Goal: Task Accomplishment & Management: Manage account settings

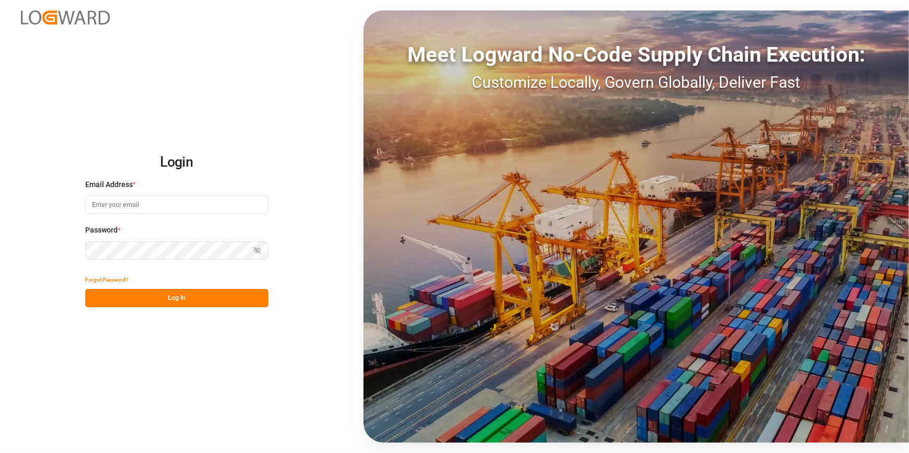
type input "[PERSON_NAME][EMAIL_ADDRESS][PERSON_NAME][DOMAIN_NAME]"
click at [193, 297] on button "Log In" at bounding box center [176, 298] width 183 height 18
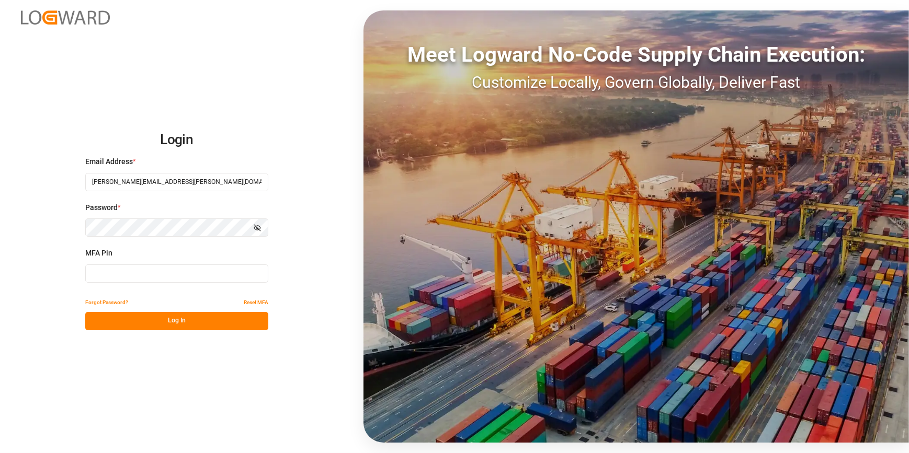
click at [115, 271] on input at bounding box center [176, 274] width 183 height 18
type input "477227"
click at [124, 315] on button "Log In" at bounding box center [176, 321] width 183 height 18
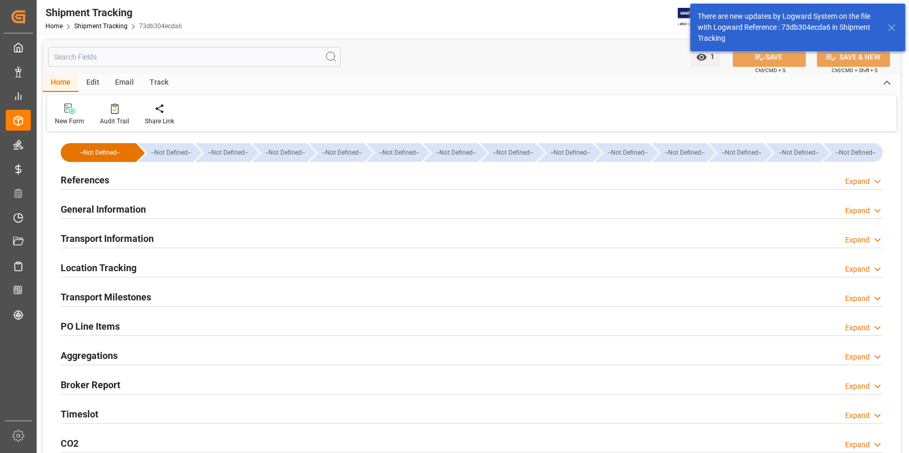
type input "05-08-2025"
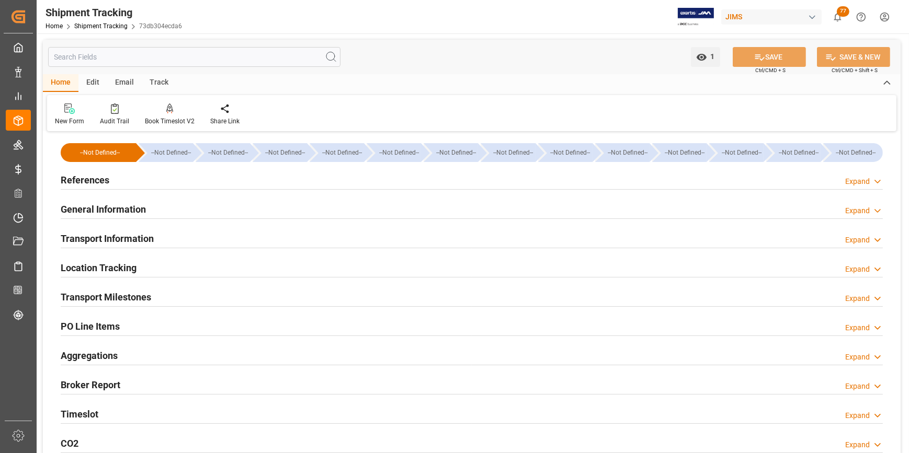
click at [82, 179] on h2 "References" at bounding box center [85, 180] width 49 height 14
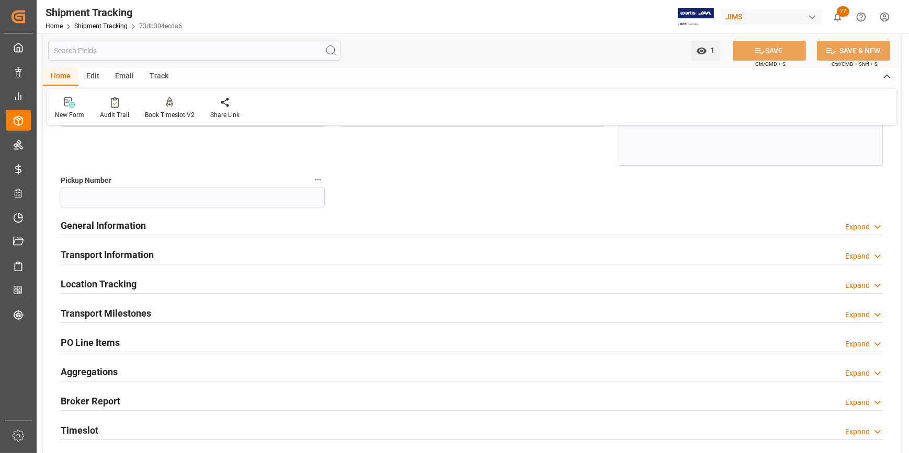
scroll to position [95, 0]
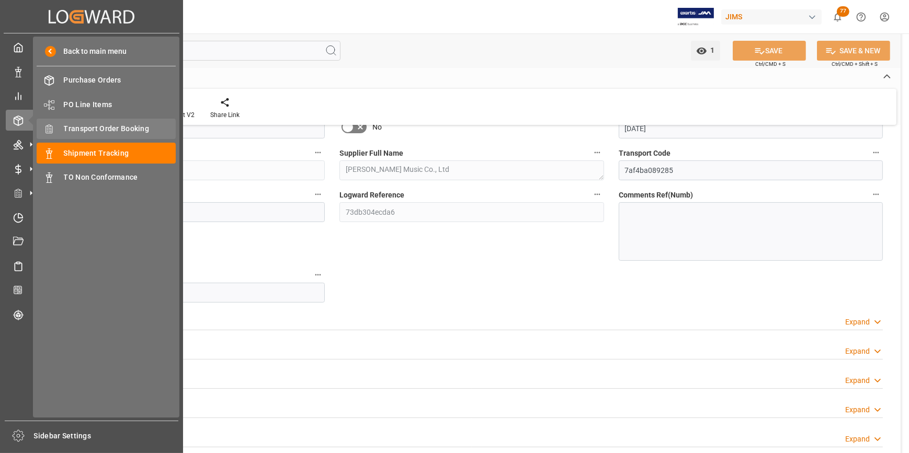
click at [104, 130] on span "Transport Order Booking" at bounding box center [120, 128] width 112 height 11
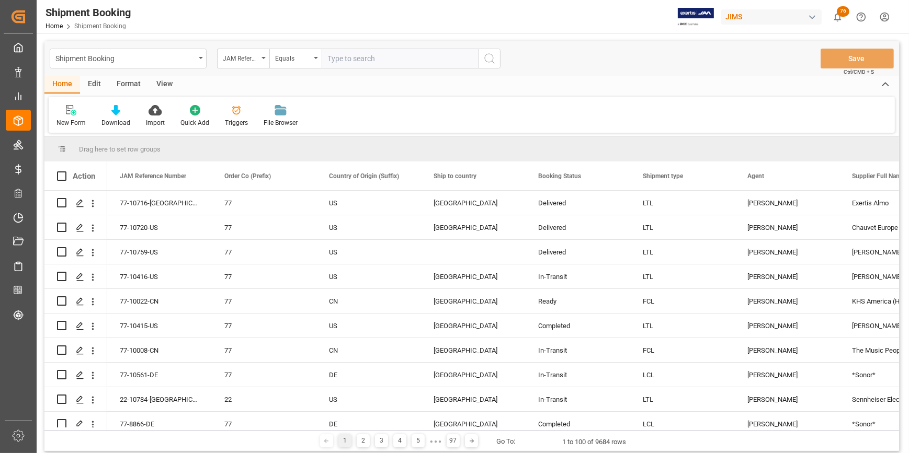
click at [370, 60] on input "text" at bounding box center [400, 59] width 157 height 20
paste input "22-10670-[GEOGRAPHIC_DATA]"
type input "22-10670-[GEOGRAPHIC_DATA]"
click at [484, 56] on icon "search button" at bounding box center [489, 58] width 13 height 13
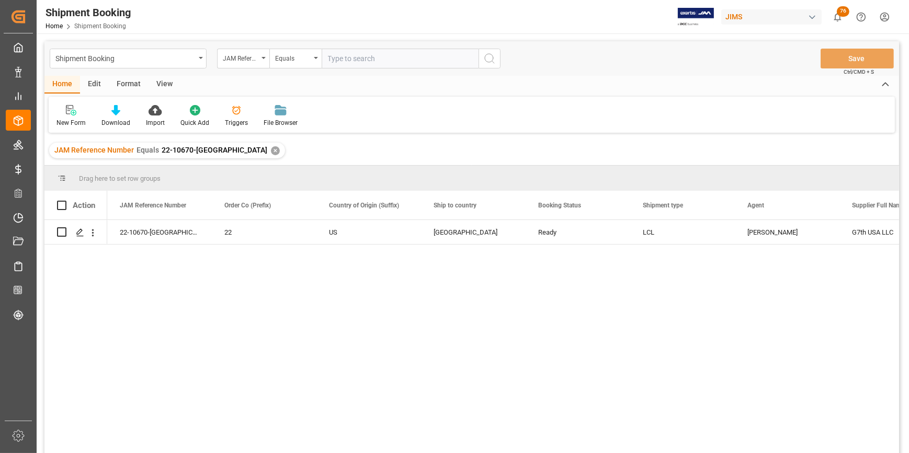
click at [327, 307] on div "22-10670-US 22 US United States Ready LCL Catherine Heng G7th USA LLC 780399" at bounding box center [503, 340] width 792 height 240
click at [78, 233] on icon "Press SPACE to select this row." at bounding box center [80, 232] width 8 height 8
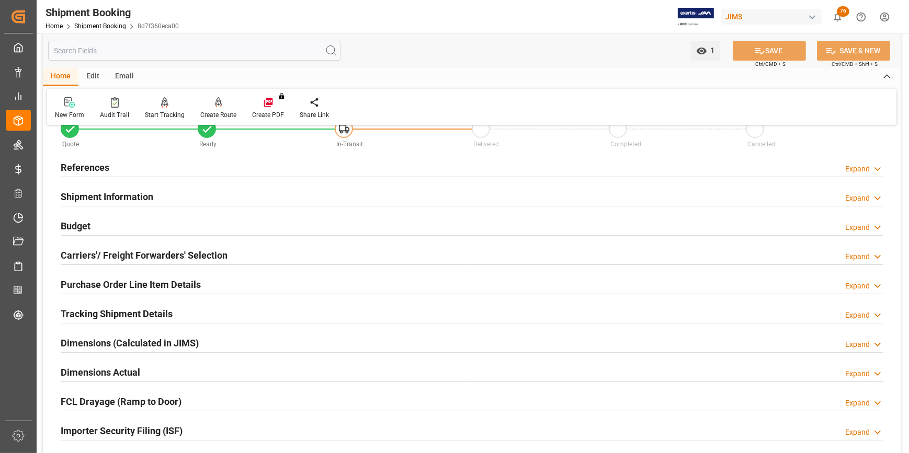
scroll to position [47, 0]
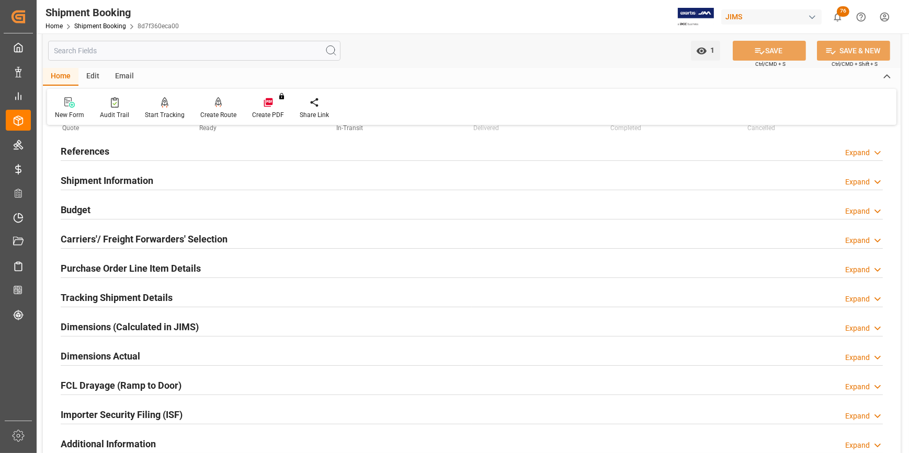
click at [102, 232] on h2 "Carriers'/ Freight Forwarders' Selection" at bounding box center [144, 239] width 167 height 14
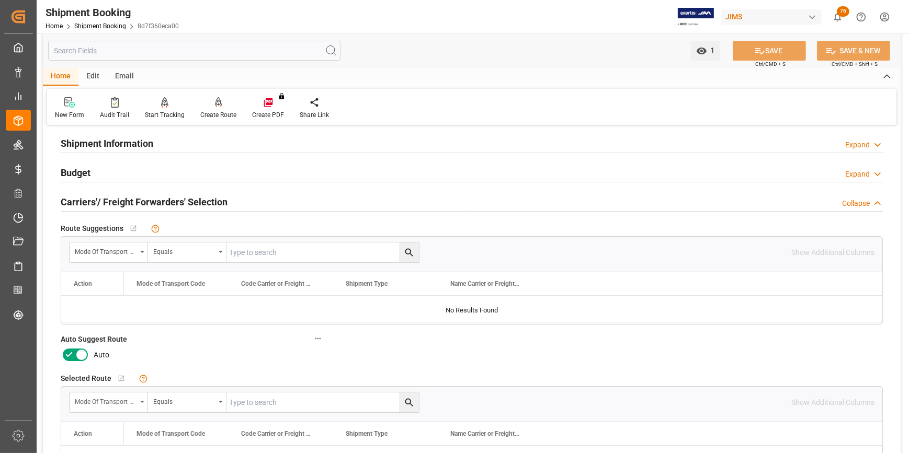
scroll to position [142, 0]
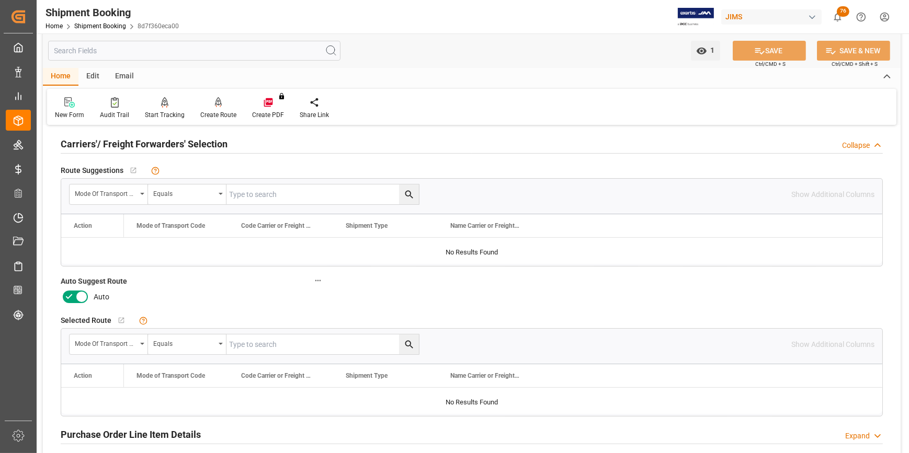
click at [82, 303] on label at bounding box center [75, 297] width 29 height 17
click at [0, 0] on input "checkbox" at bounding box center [0, 0] width 0 height 0
click at [770, 45] on button "SAVE" at bounding box center [768, 51] width 73 height 20
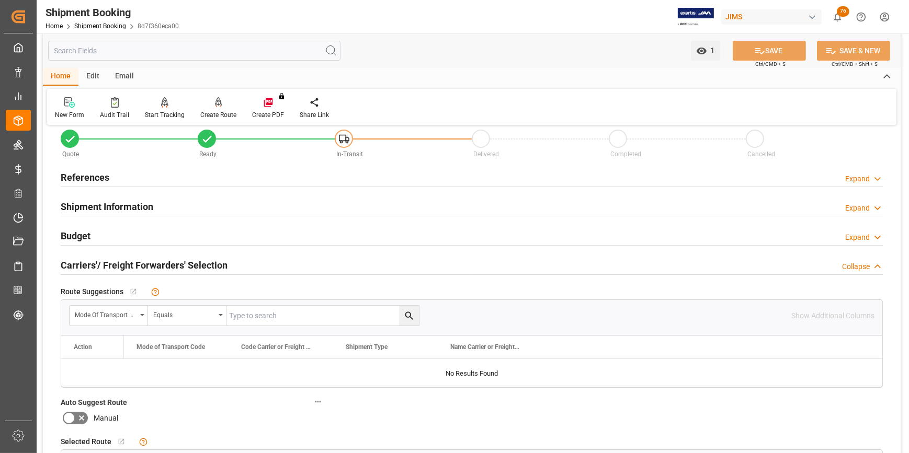
scroll to position [0, 0]
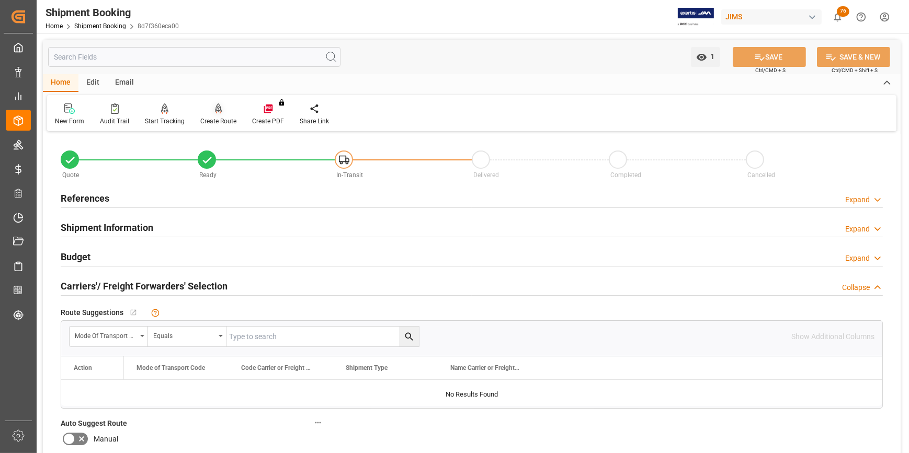
click at [209, 116] on div "Create Route" at bounding box center [218, 114] width 52 height 23
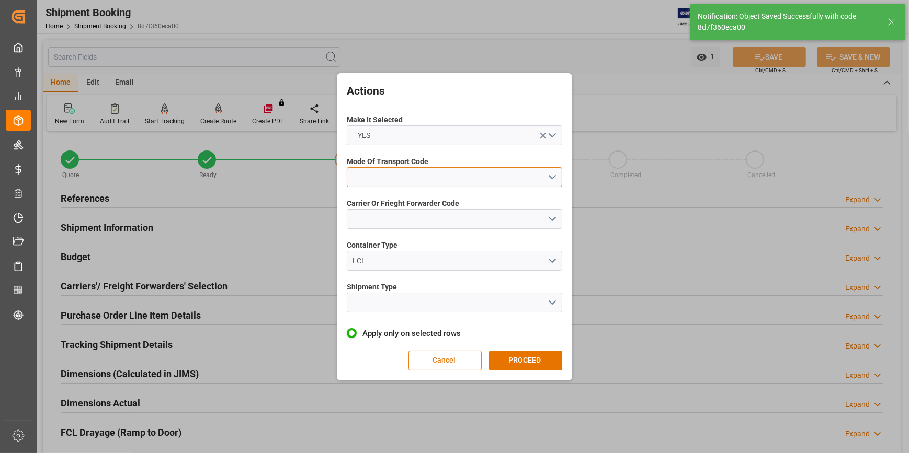
click at [366, 178] on button "open menu" at bounding box center [454, 177] width 215 height 20
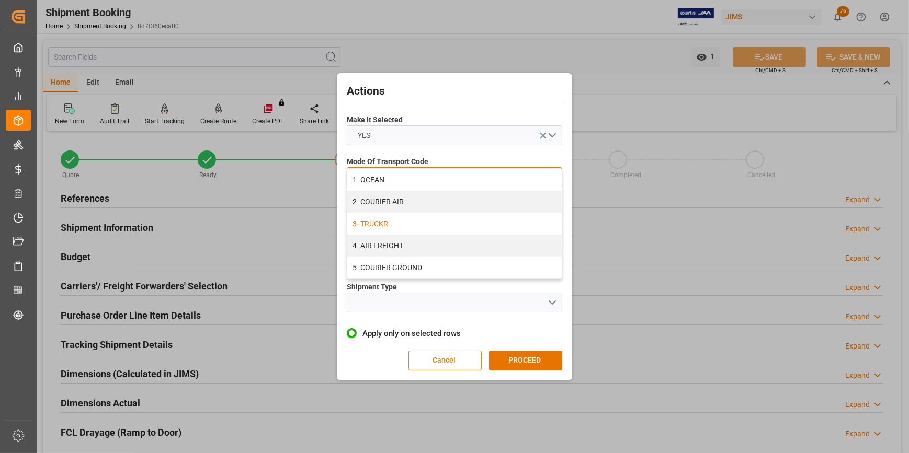
click at [381, 228] on div "3- TRUCKR" at bounding box center [454, 224] width 214 height 22
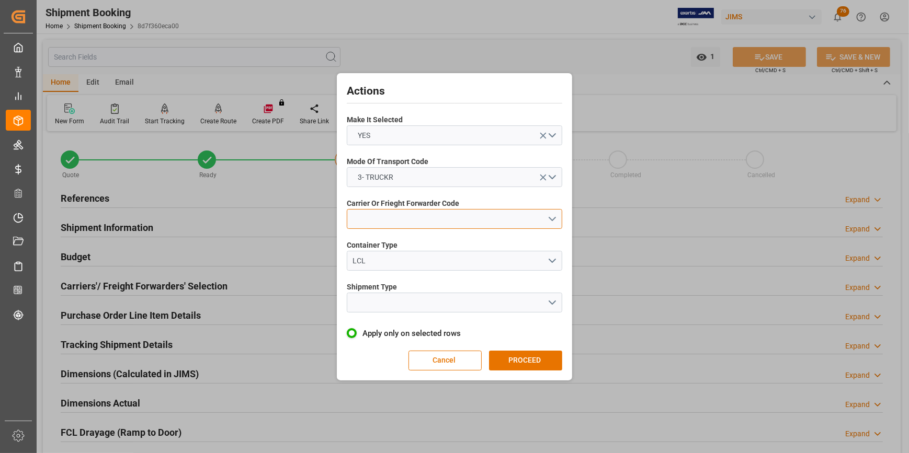
click at [359, 220] on button "open menu" at bounding box center [454, 219] width 215 height 20
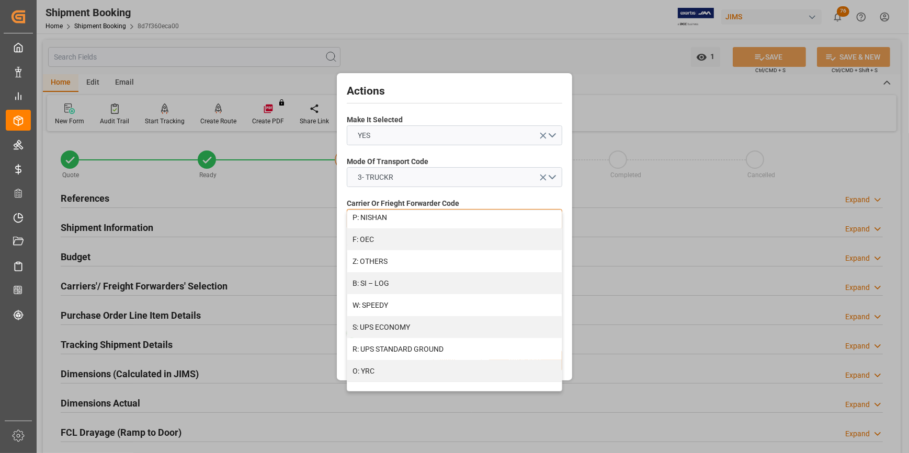
scroll to position [577, 0]
click at [377, 260] on div "Z: OTHERS" at bounding box center [454, 260] width 214 height 22
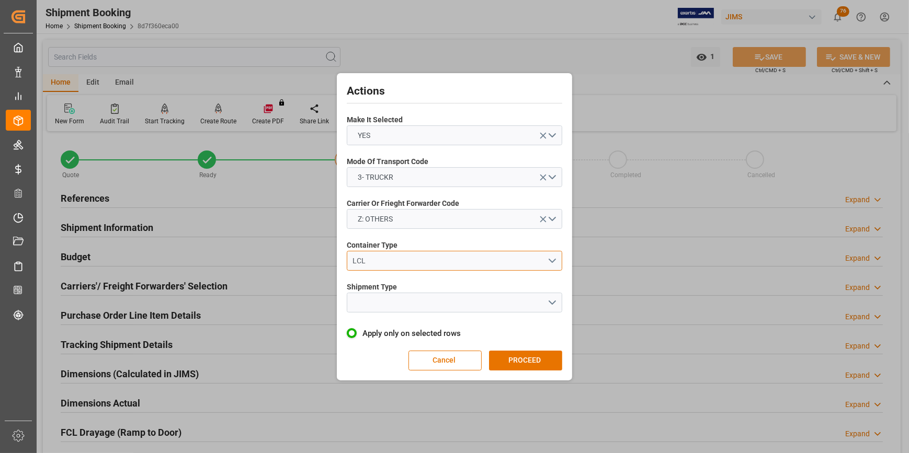
click at [370, 262] on div "LCL" at bounding box center [450, 261] width 194 height 11
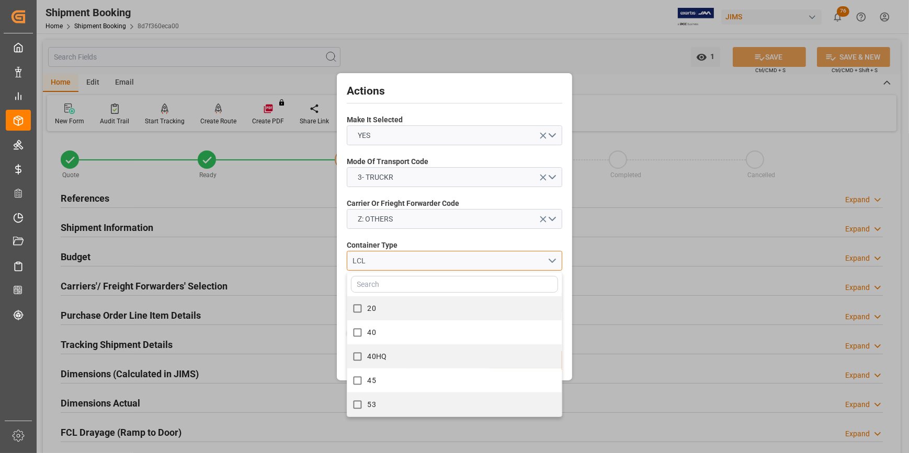
click at [370, 262] on div "LCL" at bounding box center [450, 261] width 194 height 11
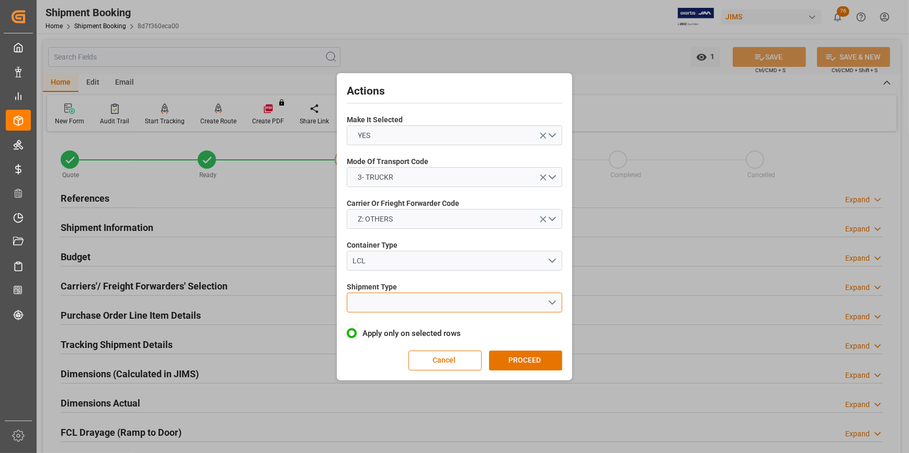
click at [382, 309] on button "open menu" at bounding box center [454, 303] width 215 height 20
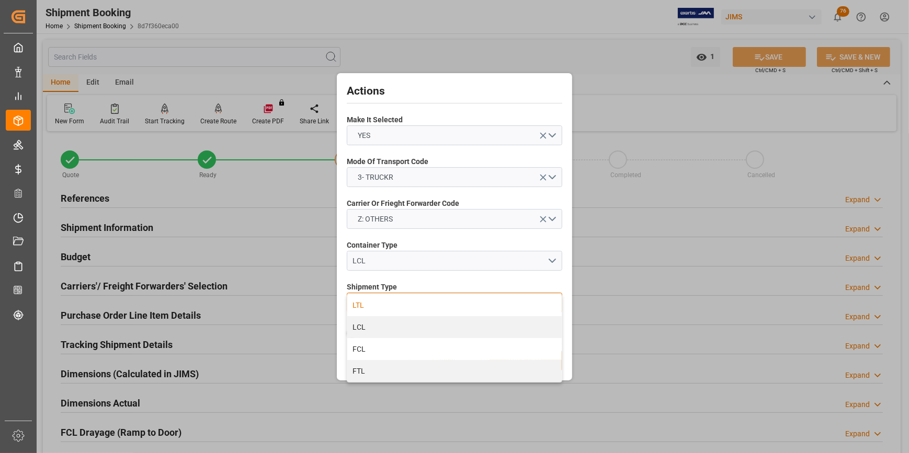
click at [376, 305] on div "LTL" at bounding box center [454, 305] width 214 height 22
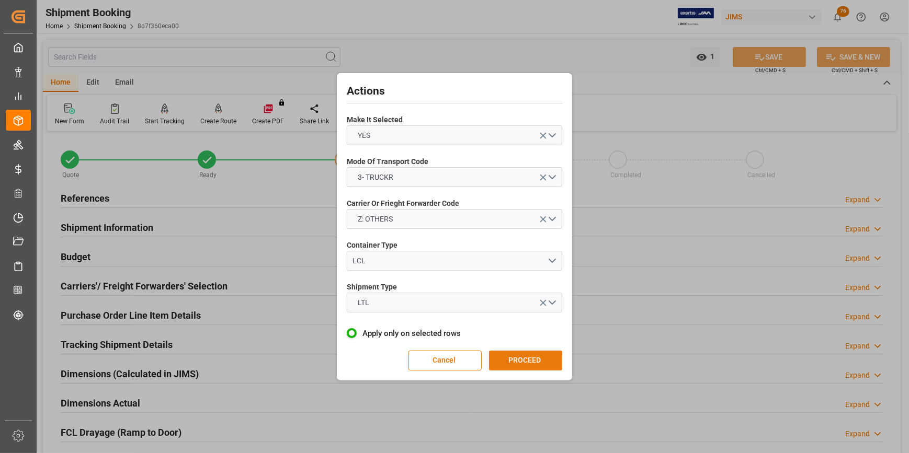
click at [518, 356] on button "PROCEED" at bounding box center [525, 361] width 73 height 20
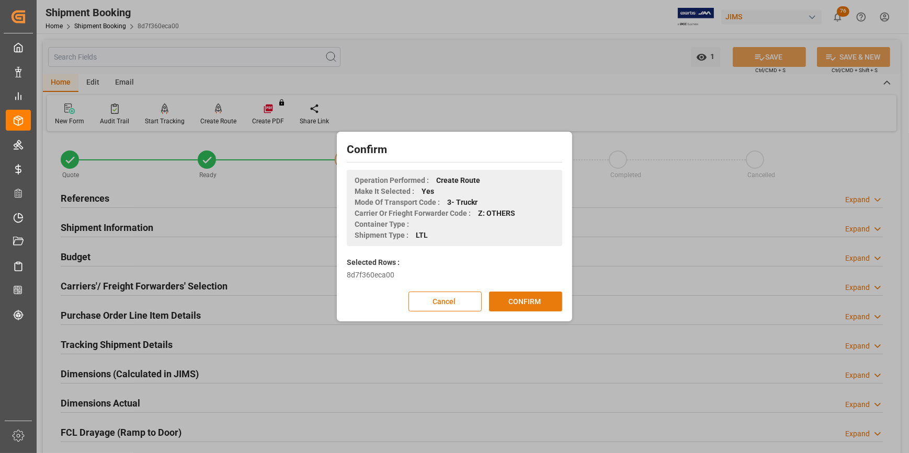
click at [510, 296] on button "CONFIRM" at bounding box center [525, 302] width 73 height 20
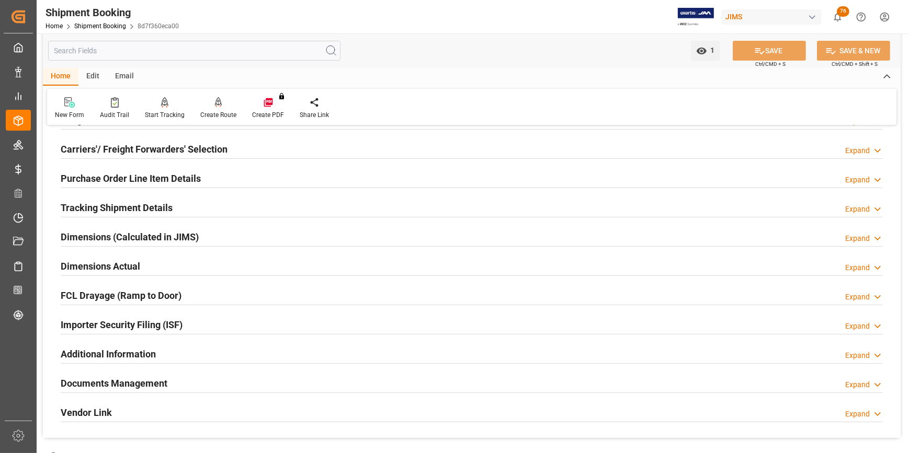
scroll to position [142, 0]
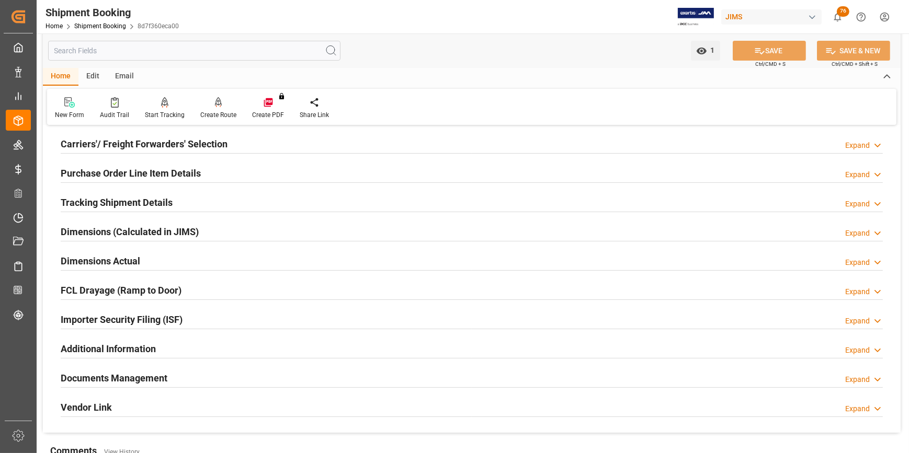
click at [166, 377] on h2 "Documents Management" at bounding box center [114, 378] width 107 height 14
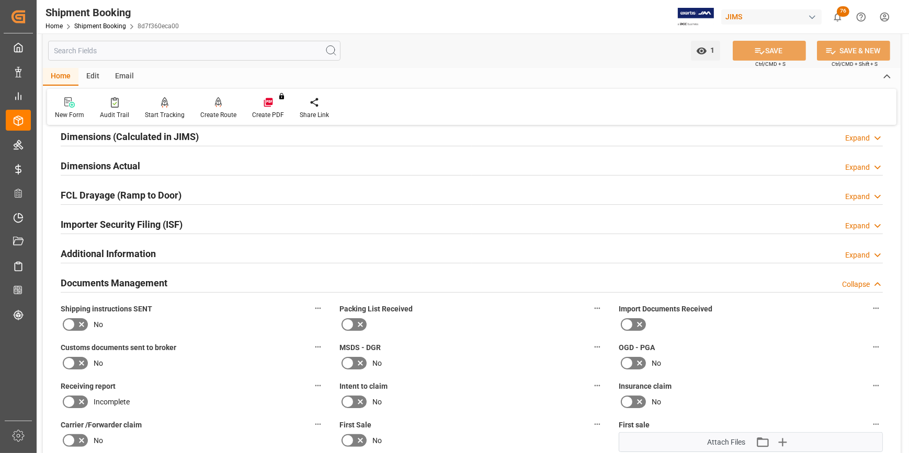
scroll to position [333, 0]
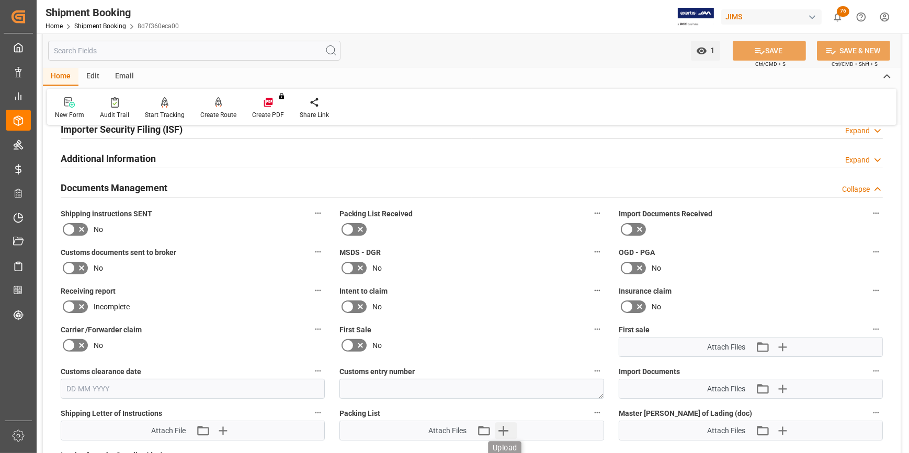
click at [507, 433] on icon "button" at bounding box center [503, 430] width 17 height 17
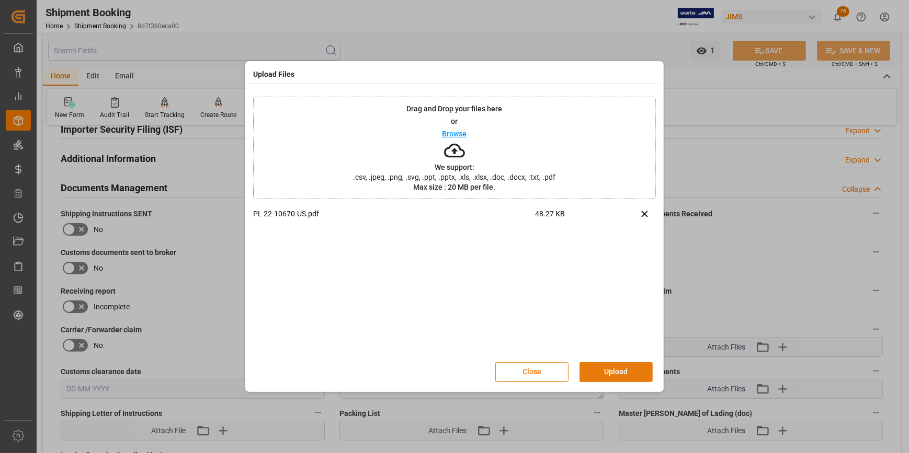
click at [611, 372] on button "Upload" at bounding box center [615, 372] width 73 height 20
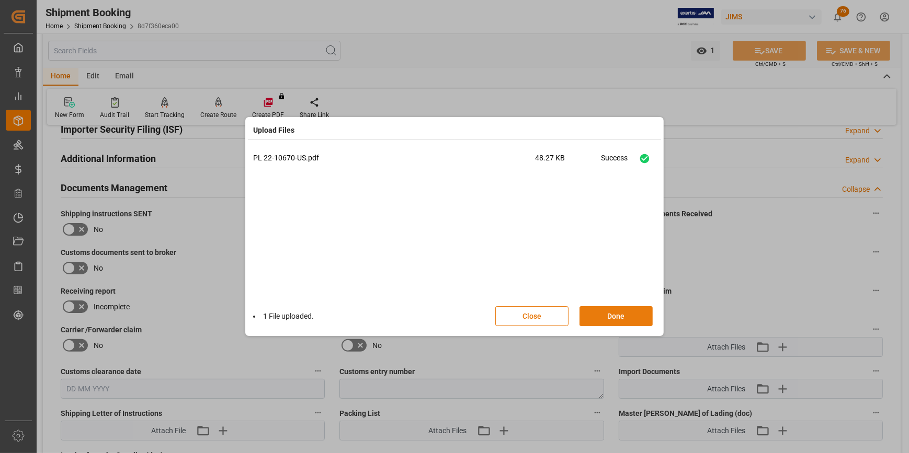
click at [615, 319] on button "Done" at bounding box center [615, 316] width 73 height 20
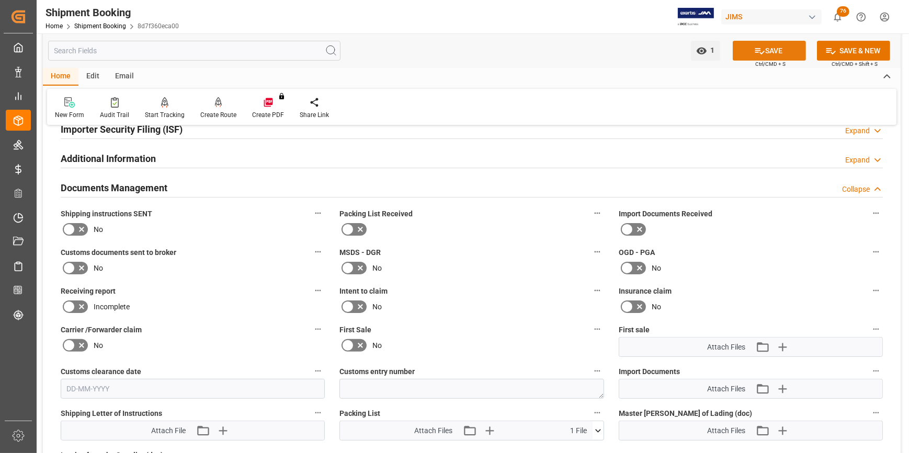
drag, startPoint x: 770, startPoint y: 52, endPoint x: 753, endPoint y: 57, distance: 18.0
click at [770, 52] on button "SAVE" at bounding box center [768, 51] width 73 height 20
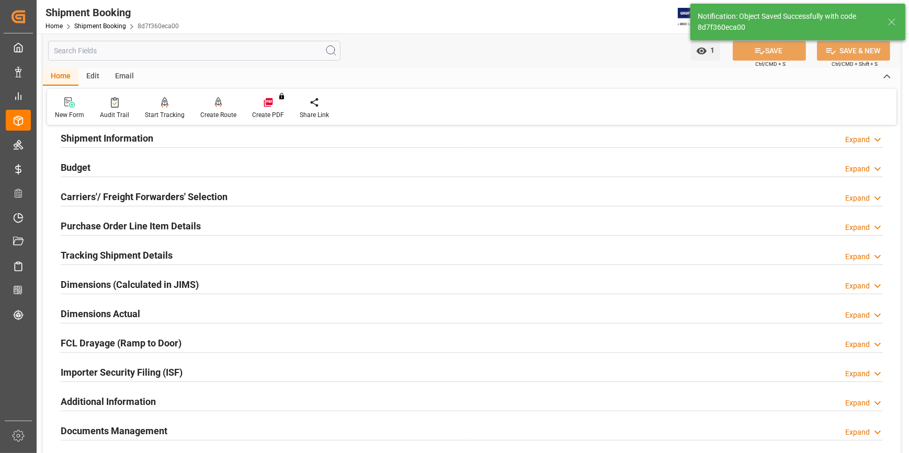
scroll to position [45, 0]
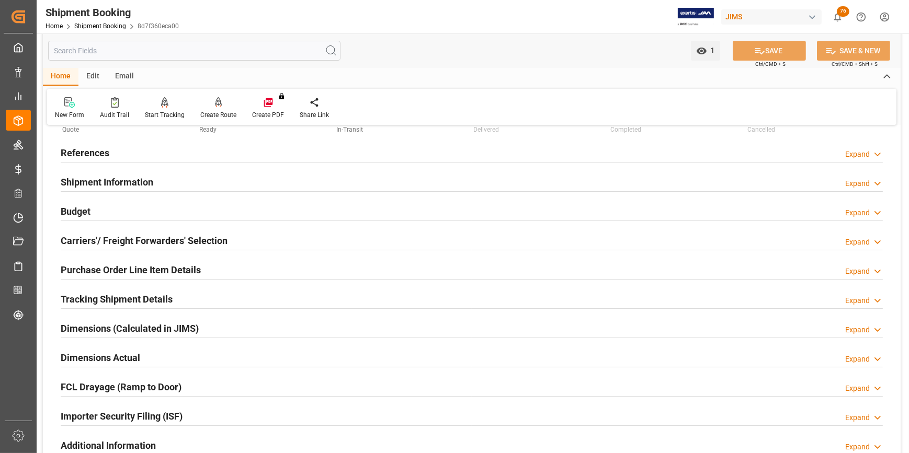
click at [88, 152] on h2 "References" at bounding box center [85, 153] width 49 height 14
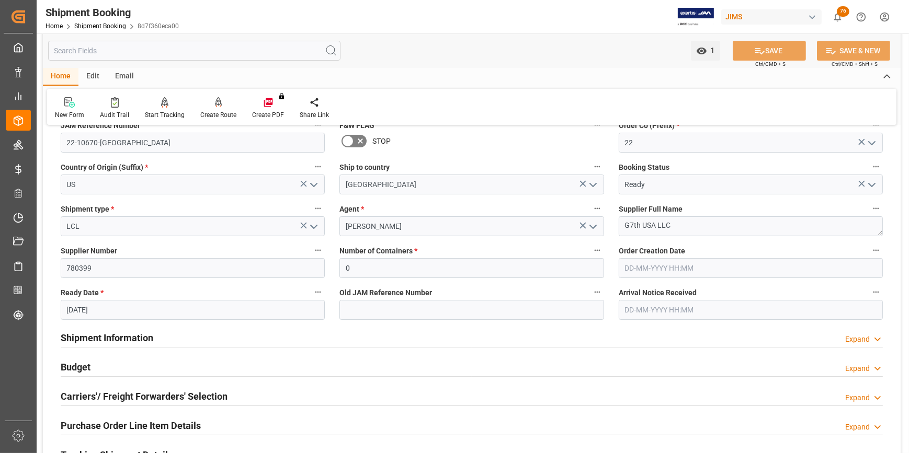
scroll to position [141, 0]
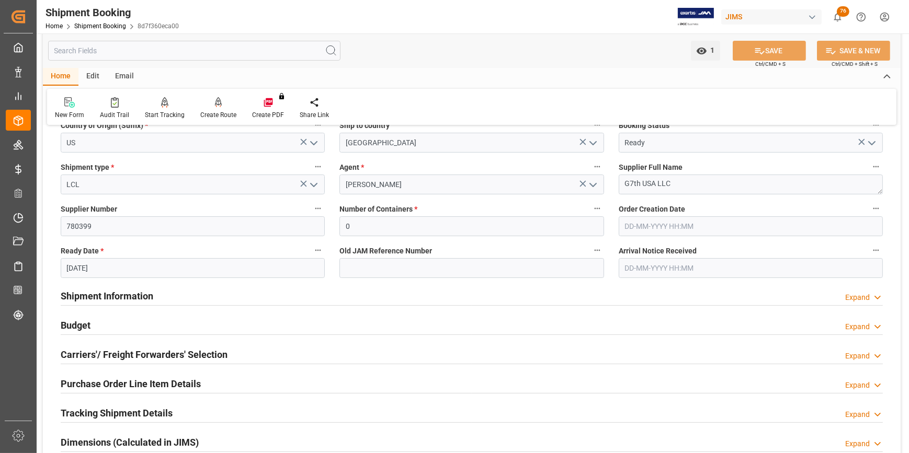
click at [94, 301] on h2 "Shipment Information" at bounding box center [107, 296] width 93 height 14
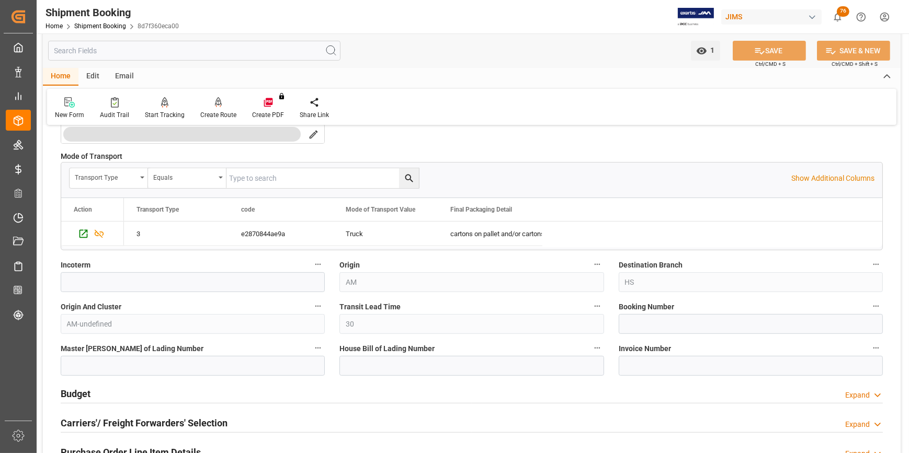
scroll to position [473, 0]
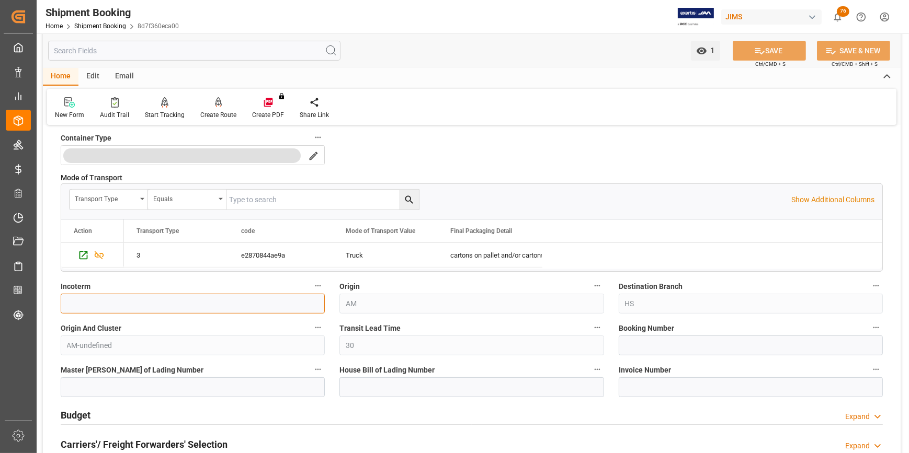
click at [73, 299] on input at bounding box center [193, 304] width 264 height 20
type input "DDP"
click at [789, 51] on button "SAVE" at bounding box center [768, 51] width 73 height 20
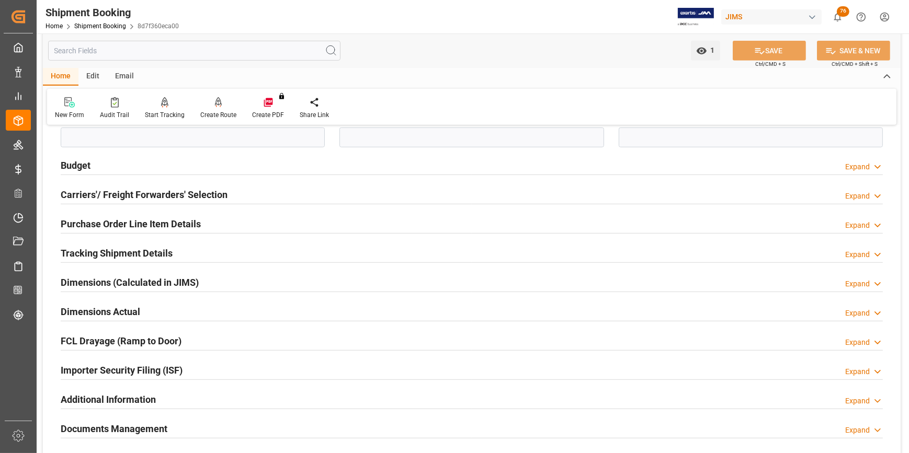
scroll to position [758, 0]
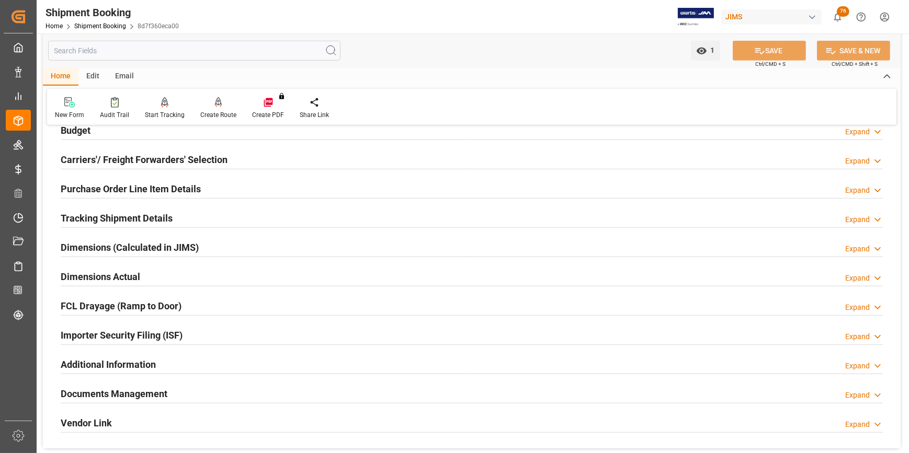
click at [106, 218] on h2 "Tracking Shipment Details" at bounding box center [117, 218] width 112 height 14
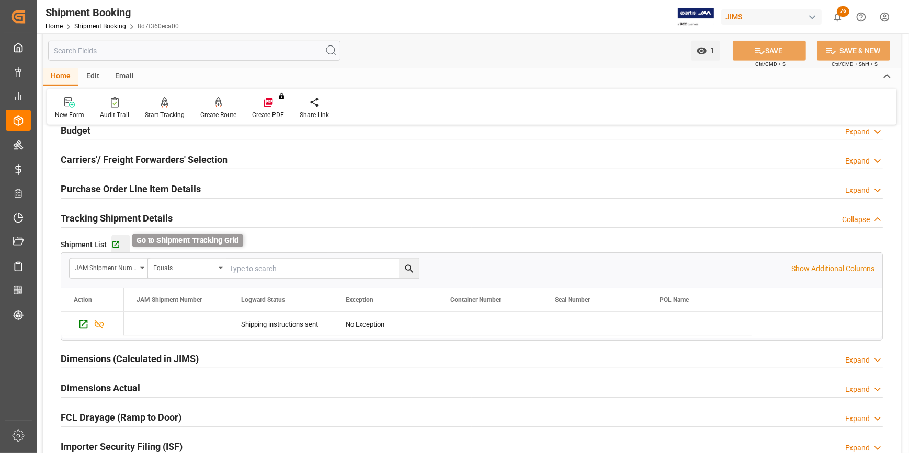
click at [111, 243] on icon "button" at bounding box center [115, 245] width 9 height 9
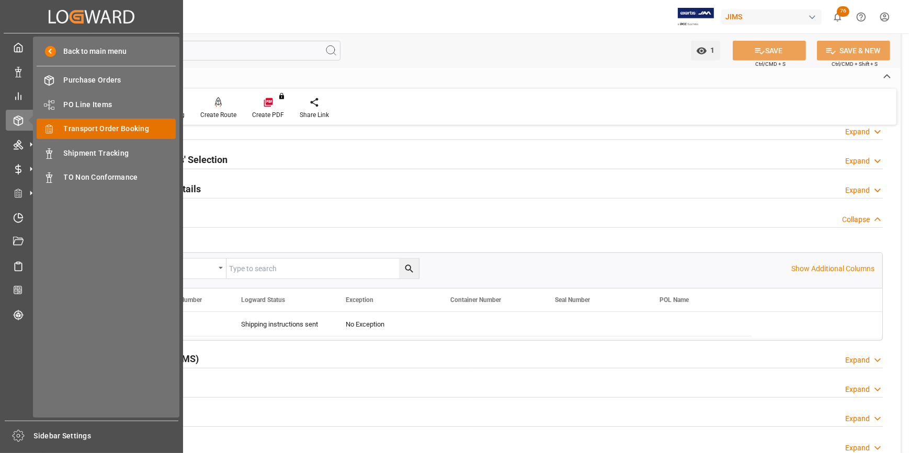
click at [92, 130] on span "Transport Order Booking" at bounding box center [120, 128] width 112 height 11
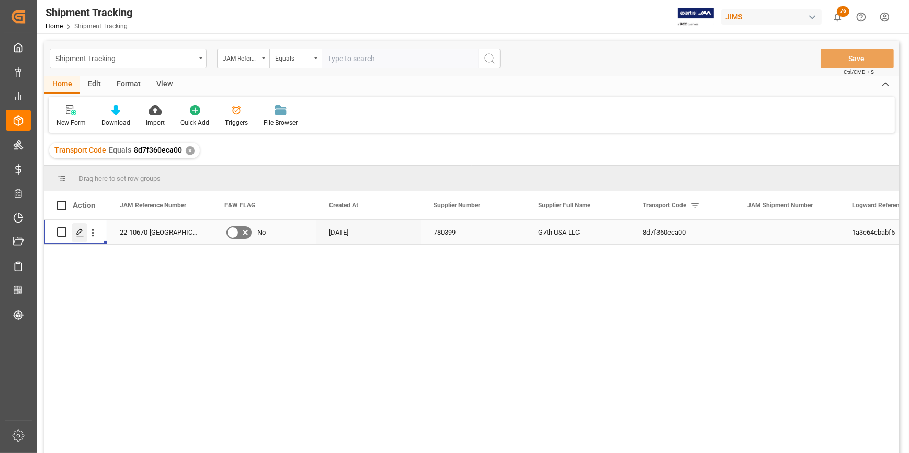
click at [78, 234] on polygon "Press SPACE to select this row." at bounding box center [79, 231] width 5 height 5
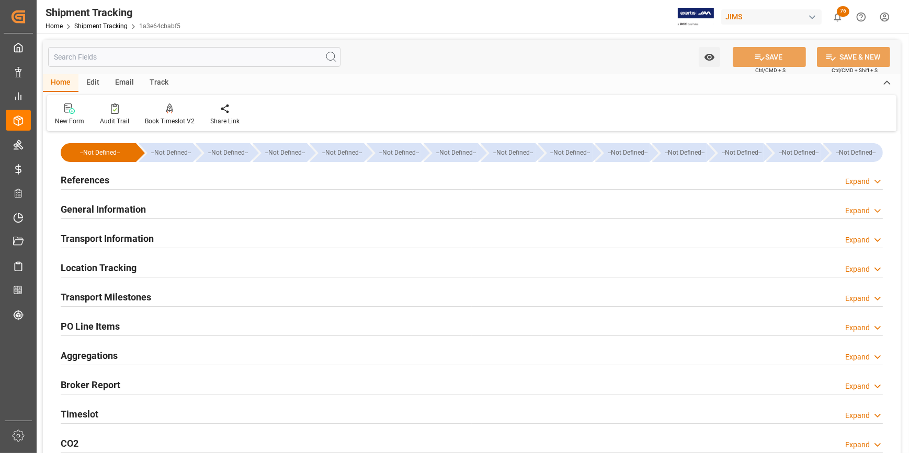
click at [104, 299] on h2 "Transport Milestones" at bounding box center [106, 297] width 90 height 14
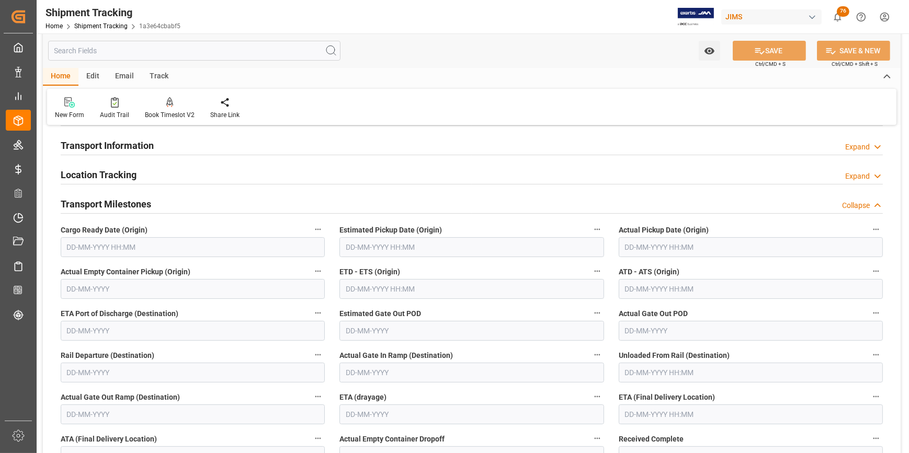
scroll to position [95, 0]
click at [82, 247] on input "text" at bounding box center [193, 246] width 264 height 20
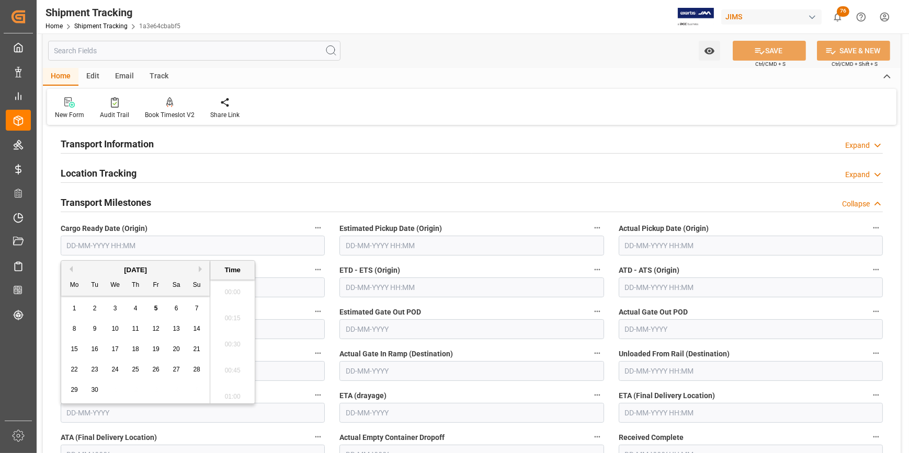
scroll to position [892, 0]
click at [76, 306] on div "1" at bounding box center [74, 309] width 13 height 13
type input "01-09-2025 00:00"
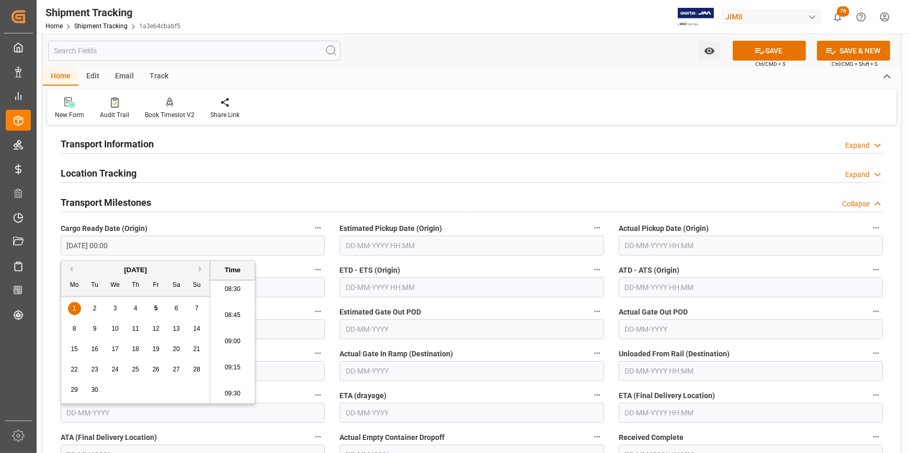
click at [354, 246] on input "text" at bounding box center [471, 246] width 264 height 20
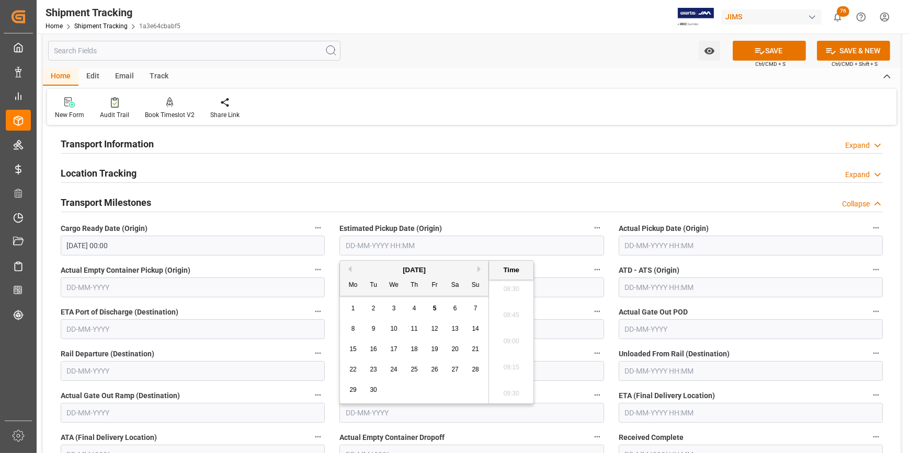
click at [347, 314] on div "1" at bounding box center [353, 309] width 13 height 13
click at [429, 306] on div "5" at bounding box center [434, 309] width 13 height 13
type input "05-09-2025 00:00"
click at [647, 247] on input "text" at bounding box center [751, 246] width 264 height 20
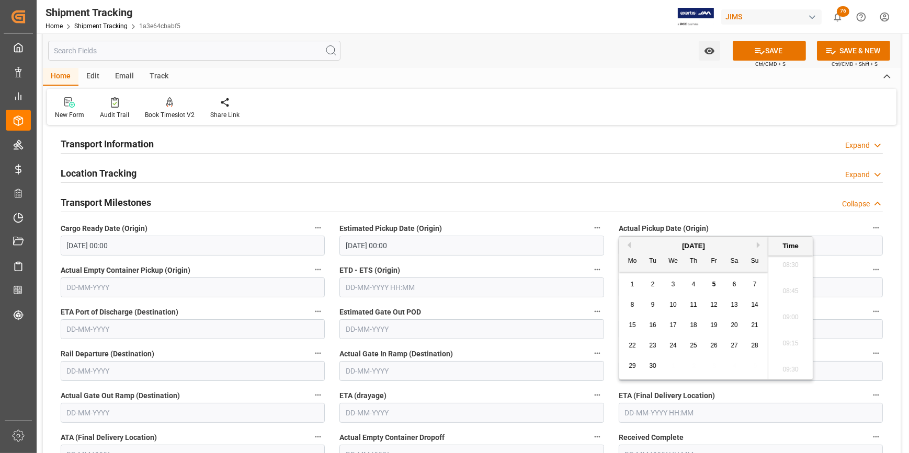
scroll to position [142, 0]
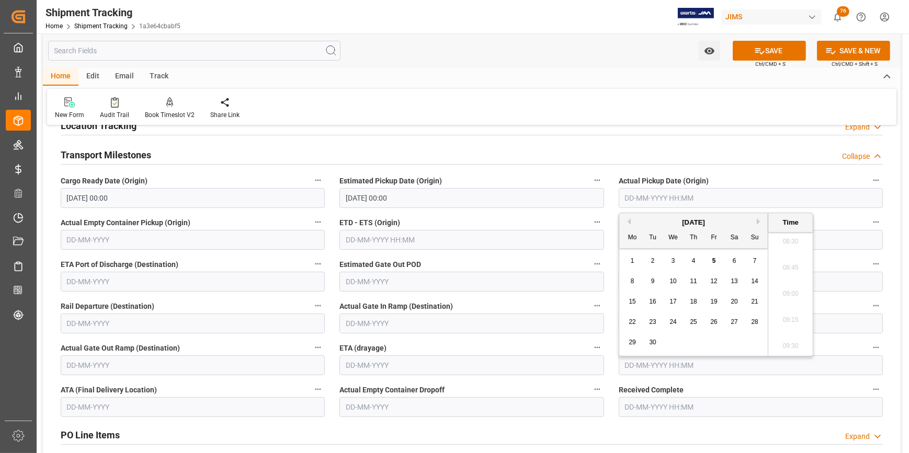
click at [180, 358] on input "text" at bounding box center [193, 366] width 264 height 20
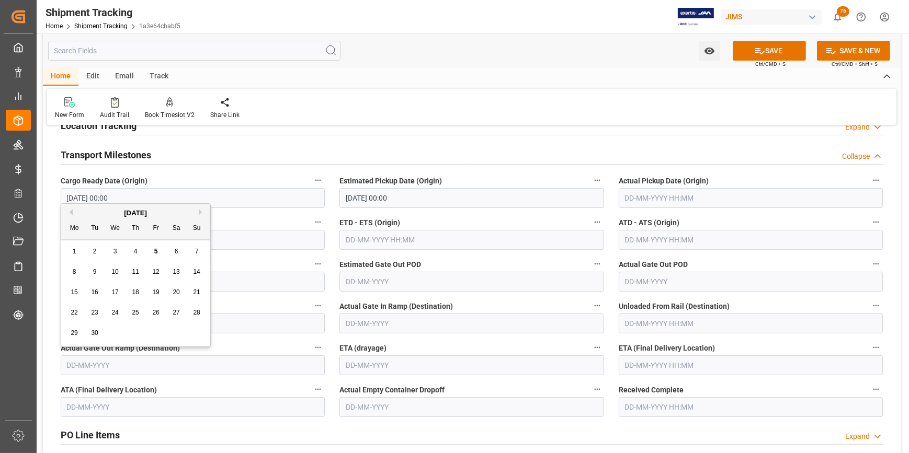
click at [662, 357] on input "text" at bounding box center [751, 366] width 264 height 20
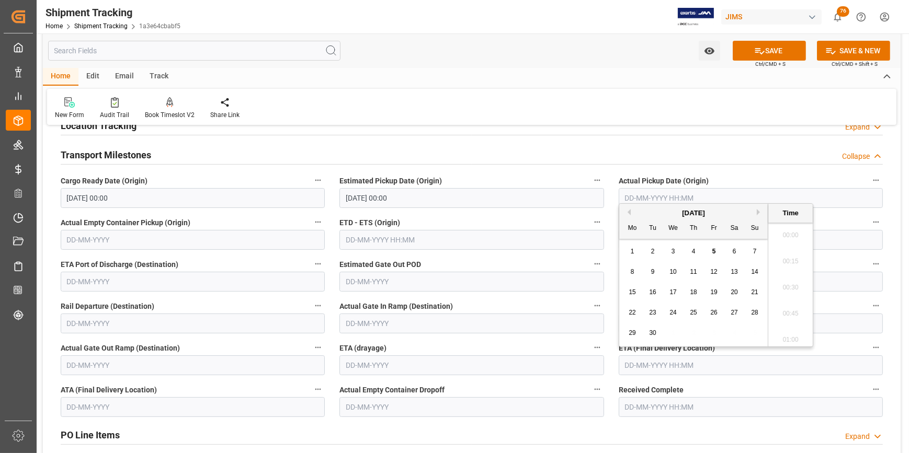
scroll to position [892, 0]
click at [631, 274] on span "8" at bounding box center [633, 271] width 4 height 7
type input "08-09-2025 00:00"
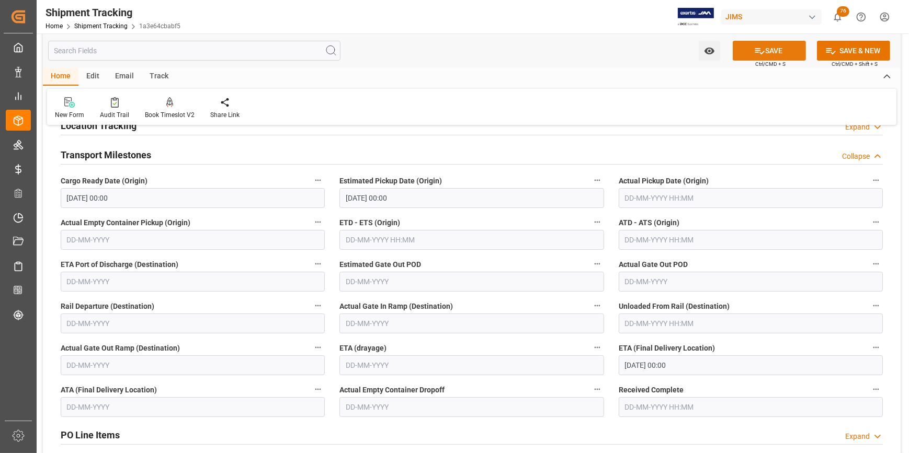
click at [758, 50] on icon at bounding box center [759, 51] width 9 height 6
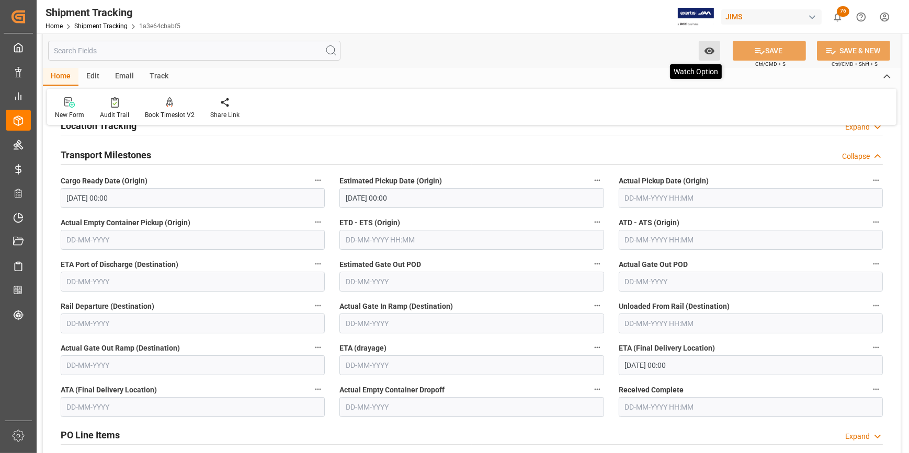
click at [707, 55] on icon "open menu" at bounding box center [709, 50] width 11 height 11
click at [648, 78] on span "Start Watching" at bounding box center [665, 73] width 95 height 11
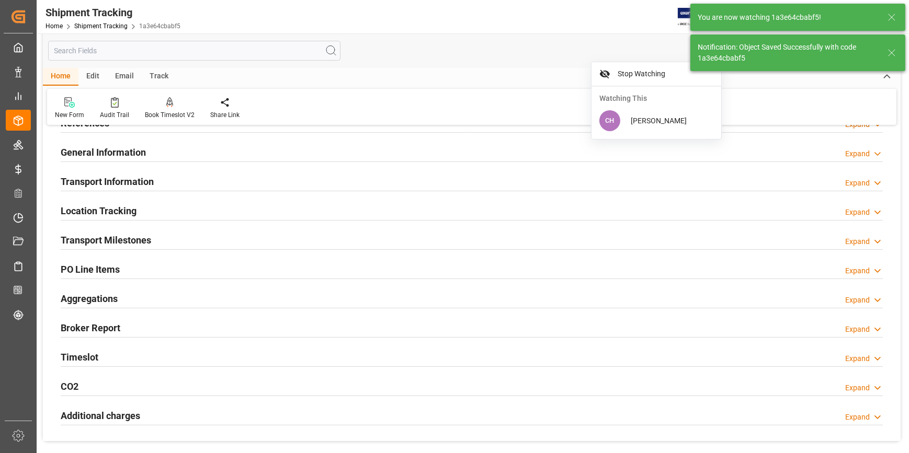
scroll to position [0, 0]
